Goal: Task Accomplishment & Management: Complete application form

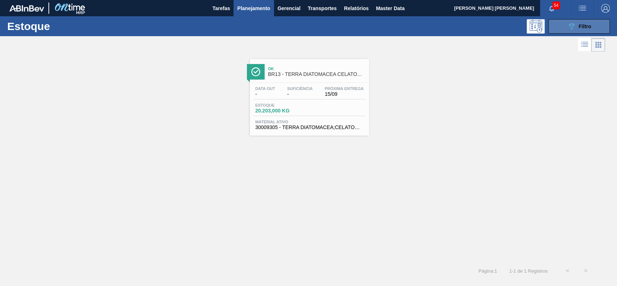
click at [576, 25] on div "089F7B8B-B2A5-4AFE-B5C0-19BA573D28AC Filtro" at bounding box center [579, 26] width 24 height 9
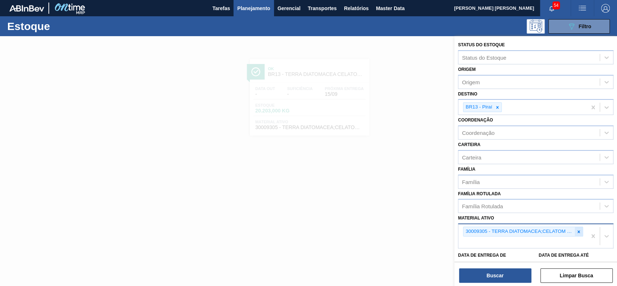
click at [576, 229] on icon at bounding box center [578, 231] width 5 height 5
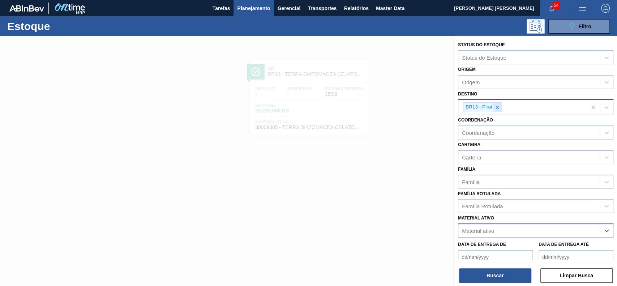
click at [497, 107] on icon at bounding box center [497, 107] width 3 height 3
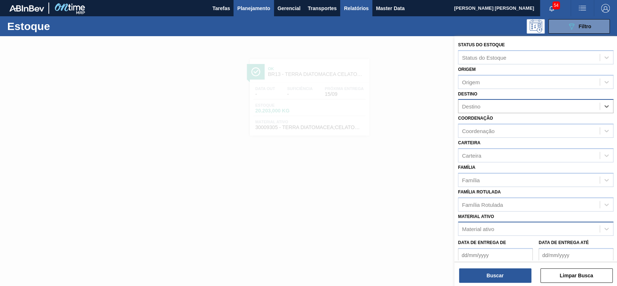
click at [344, 5] on span "Relatórios" at bounding box center [355, 8] width 25 height 9
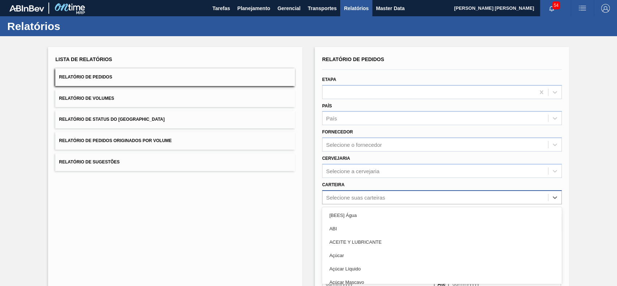
scroll to position [32, 0]
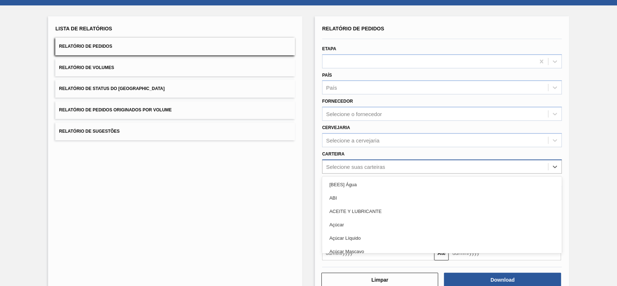
click at [352, 173] on div "option [BEES] Água focused, 1 of 101. 101 results available. Use Up and Down to…" at bounding box center [441, 166] width 239 height 14
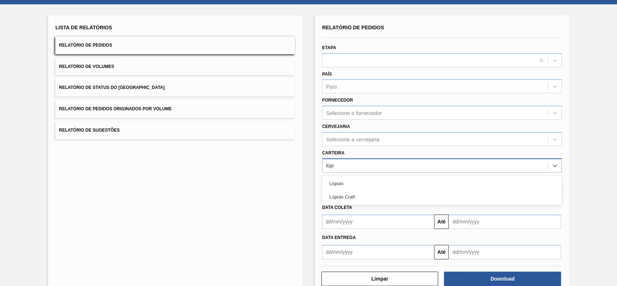
type input "lúpul"
click at [352, 195] on div "Lúpulo Craft" at bounding box center [441, 196] width 239 height 13
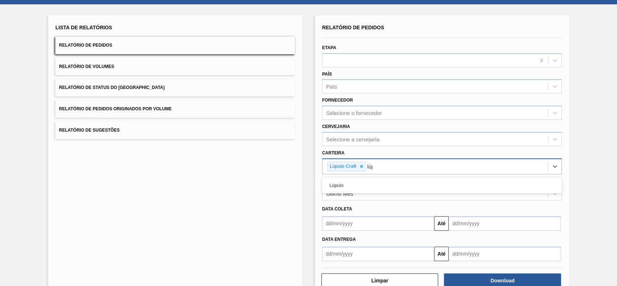
type input "lúpu"
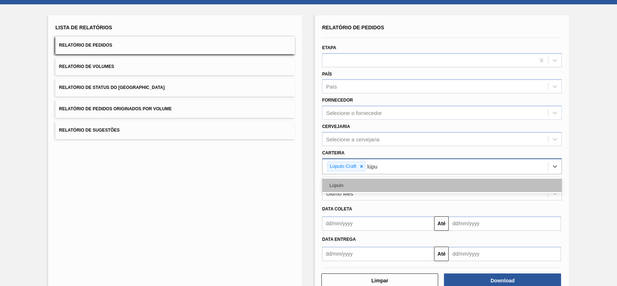
click at [364, 186] on div "Lúpulo" at bounding box center [441, 184] width 239 height 13
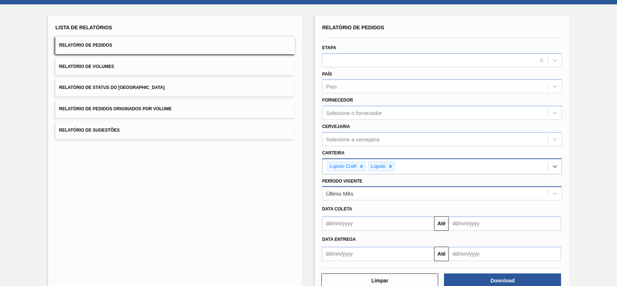
click at [364, 188] on div "Último Mês" at bounding box center [434, 193] width 225 height 10
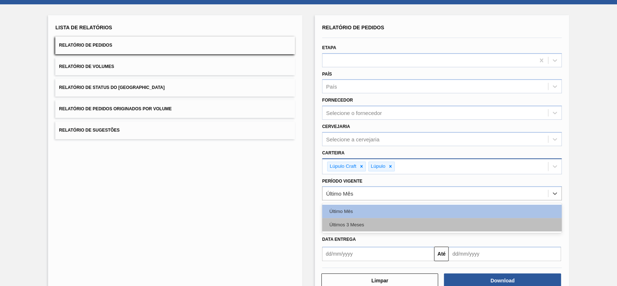
click at [358, 219] on div "Últimos 3 Meses" at bounding box center [441, 224] width 239 height 13
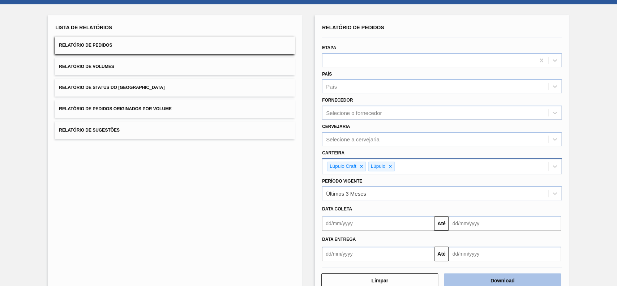
click at [530, 280] on button "Download" at bounding box center [502, 280] width 117 height 14
click at [203, 84] on button "Relatório de Status do [GEOGRAPHIC_DATA]" at bounding box center [174, 88] width 239 height 18
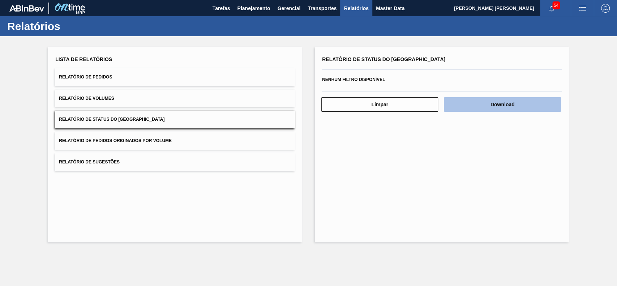
click at [462, 103] on button "Download" at bounding box center [502, 104] width 117 height 14
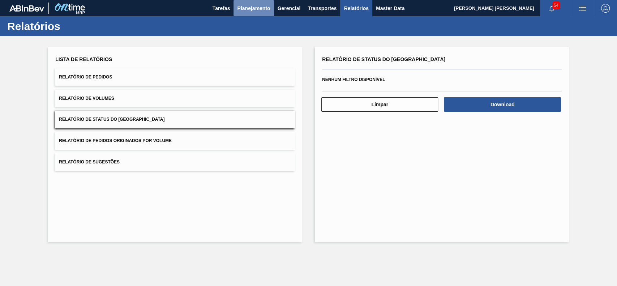
click at [254, 10] on span "Planejamento" at bounding box center [253, 8] width 33 height 9
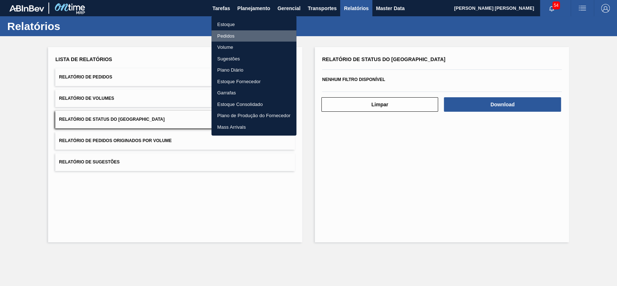
click at [240, 33] on li "Pedidos" at bounding box center [253, 36] width 85 height 12
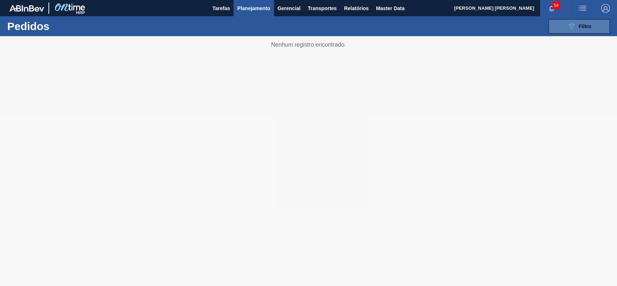
click at [576, 27] on div "089F7B8B-B2A5-4AFE-B5C0-19BA573D28AC Filtro" at bounding box center [579, 26] width 24 height 9
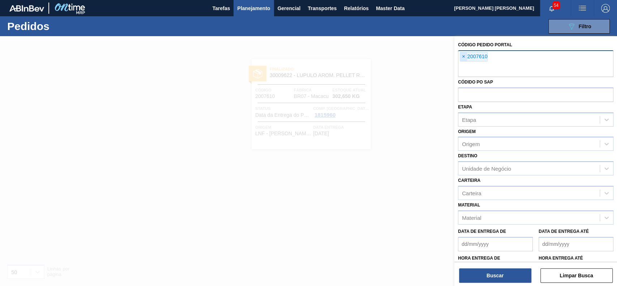
click at [463, 57] on span "×" at bounding box center [463, 56] width 7 height 9
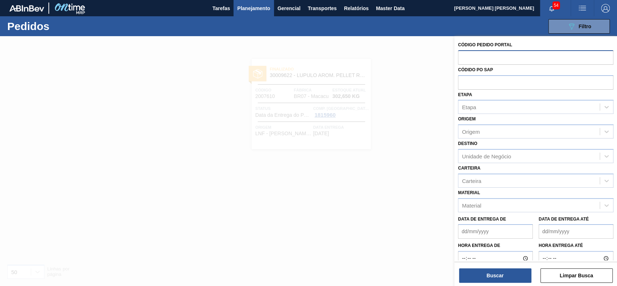
paste input "2023886"
type input "2023886"
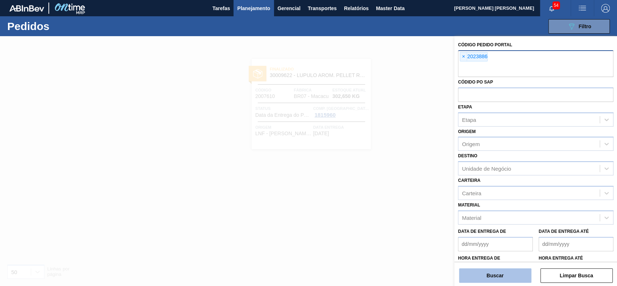
click at [481, 276] on button "Buscar" at bounding box center [495, 275] width 72 height 14
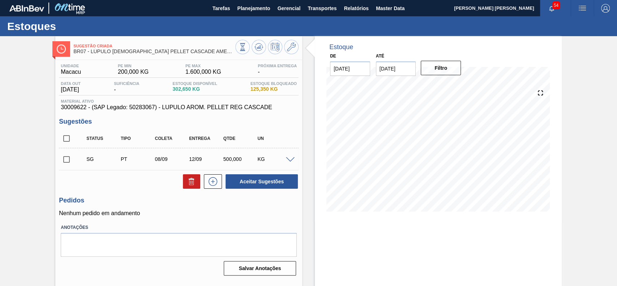
click at [292, 158] on span at bounding box center [290, 159] width 9 height 5
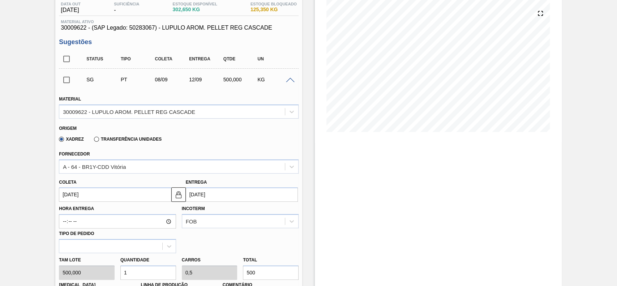
scroll to position [80, 0]
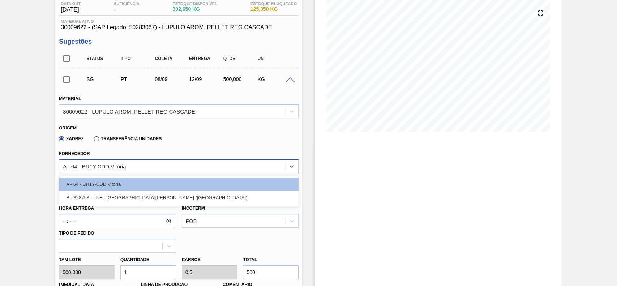
click at [120, 162] on div "A - 64 - BR1Y-CDD Vitória" at bounding box center [171, 166] width 225 height 10
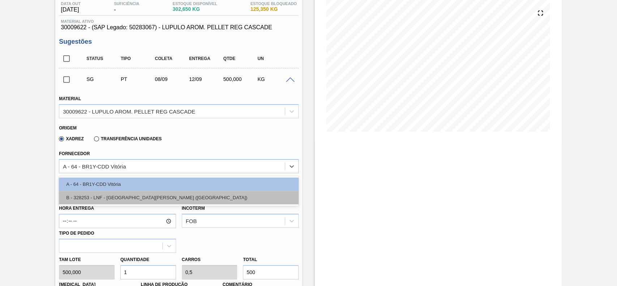
click at [118, 200] on div "B - 328253 - LNF - BENTO GONÇALVES (RS)" at bounding box center [178, 197] width 239 height 13
type input "[DATE]"
type input "20,000"
type input "25"
type input "0,25"
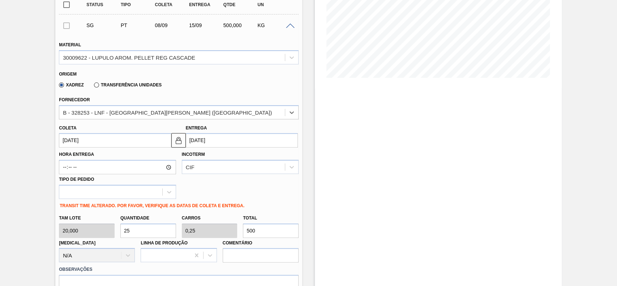
scroll to position [139, 0]
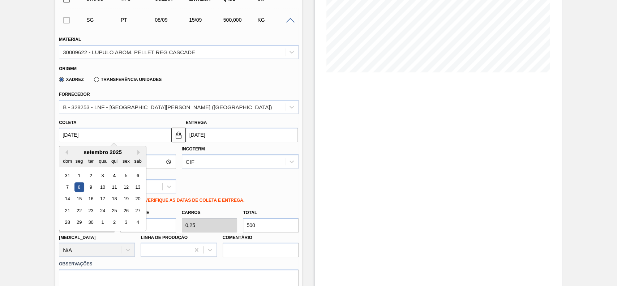
click at [120, 140] on input "08/09/2025" at bounding box center [115, 135] width 112 height 14
click at [81, 189] on div "8" at bounding box center [79, 187] width 10 height 10
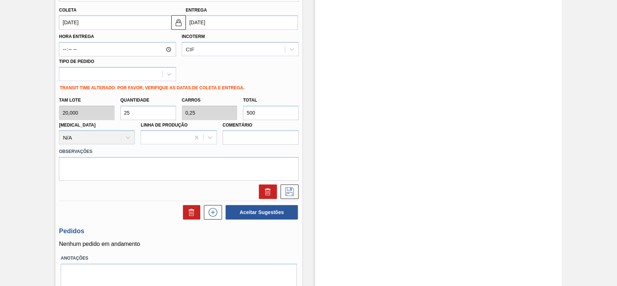
scroll to position [252, 0]
click at [267, 117] on input "500" at bounding box center [271, 112] width 56 height 14
type input "0,4"
type input "0,004"
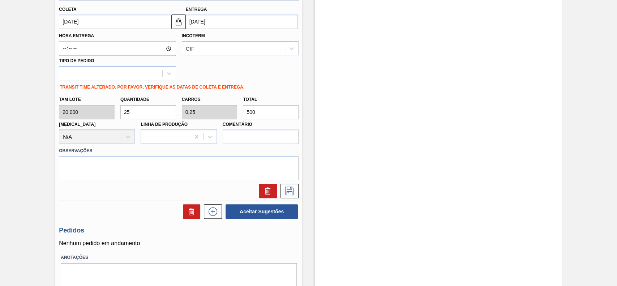
type input "8"
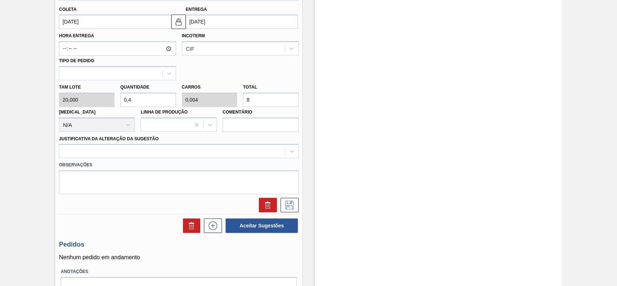
type input "4"
type input "0,04"
type input "80"
click at [174, 150] on div at bounding box center [171, 151] width 225 height 10
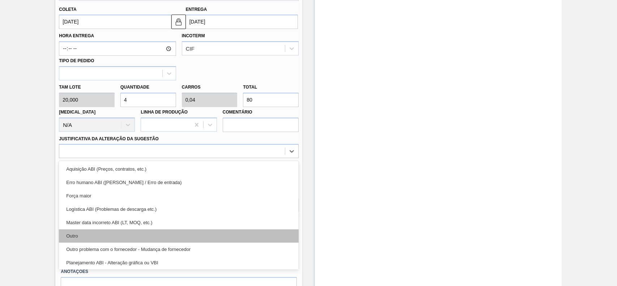
click at [98, 234] on div "Outro" at bounding box center [178, 235] width 239 height 13
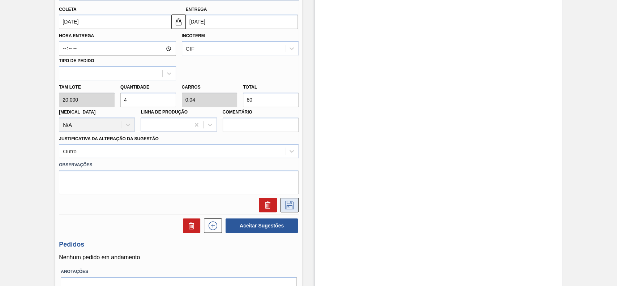
click at [286, 205] on icon at bounding box center [289, 204] width 9 height 9
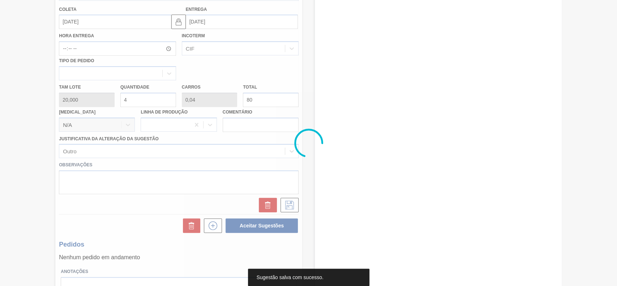
scroll to position [25, 0]
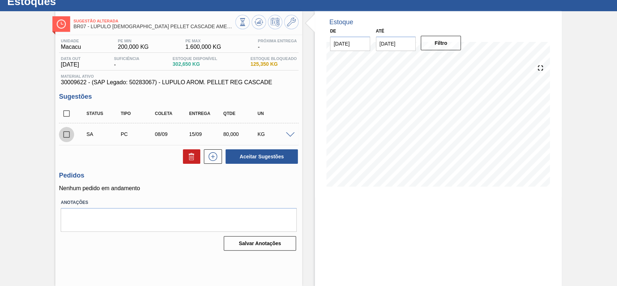
click at [63, 134] on input "checkbox" at bounding box center [66, 134] width 15 height 15
click at [285, 151] on button "Aceitar Sugestões" at bounding box center [261, 156] width 72 height 14
checkbox input "false"
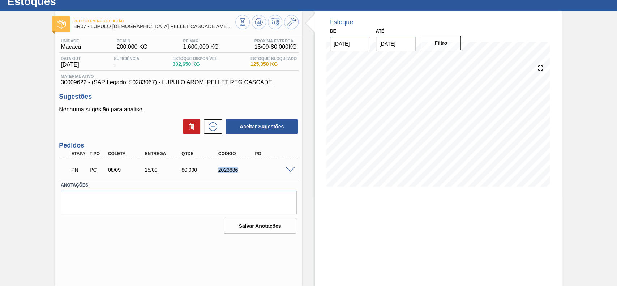
drag, startPoint x: 237, startPoint y: 170, endPoint x: 214, endPoint y: 171, distance: 23.1
click at [214, 171] on div "2023886" at bounding box center [231, 170] width 37 height 6
copy div "2023886"
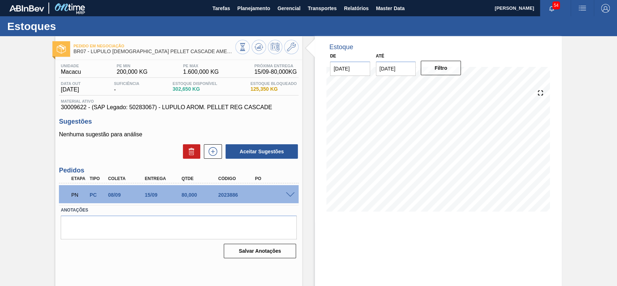
click at [289, 193] on span at bounding box center [290, 194] width 9 height 5
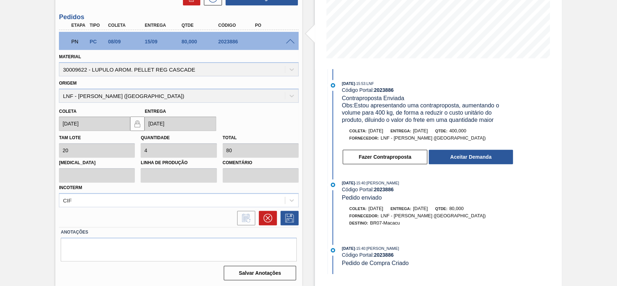
scroll to position [154, 0]
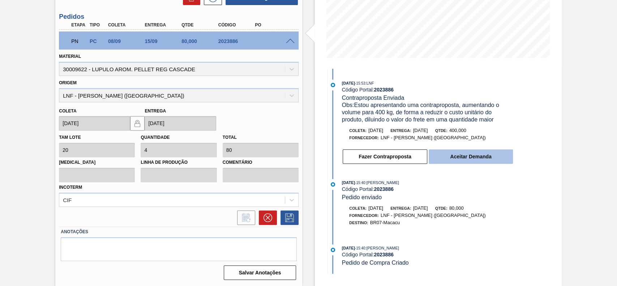
click at [454, 161] on button "Aceitar Demanda" at bounding box center [470, 156] width 84 height 14
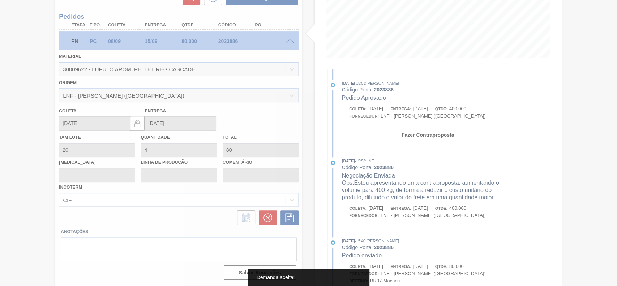
type input "20"
type input "400"
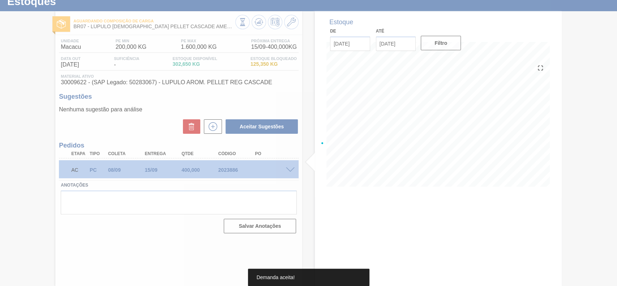
scroll to position [25, 0]
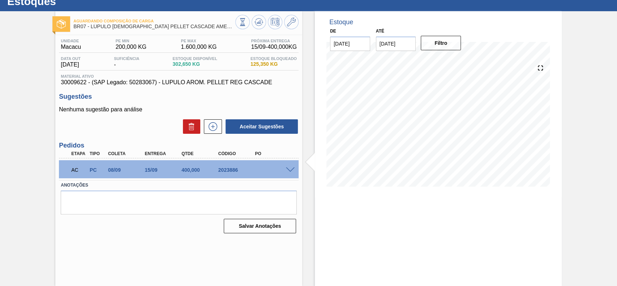
click at [286, 169] on span at bounding box center [290, 169] width 9 height 5
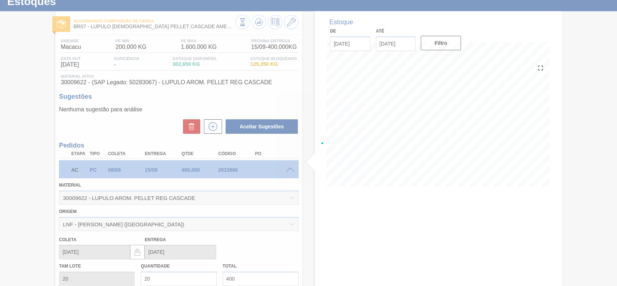
scroll to position [154, 0]
